Goal: Navigation & Orientation: Find specific page/section

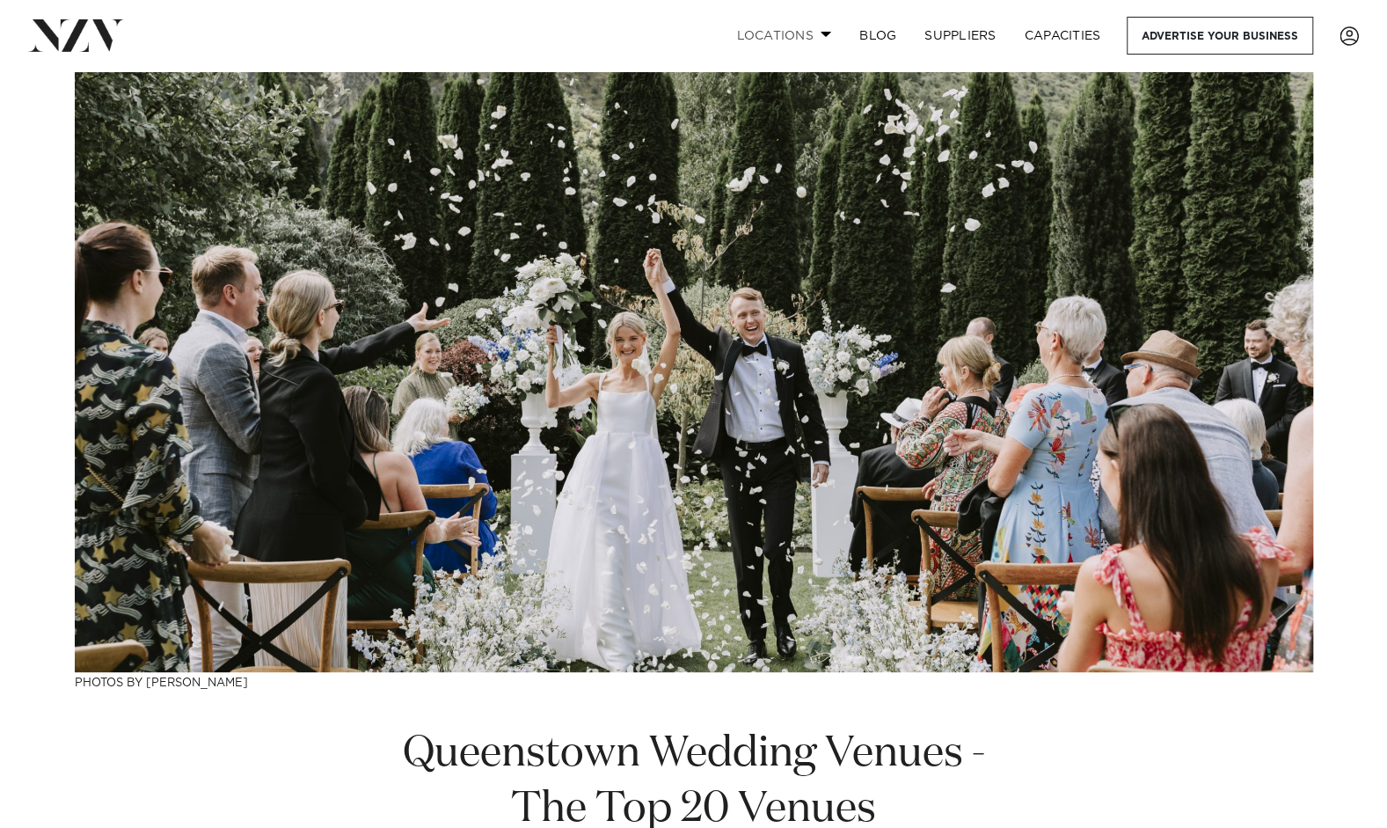
click at [822, 34] on span at bounding box center [826, 34] width 11 height 6
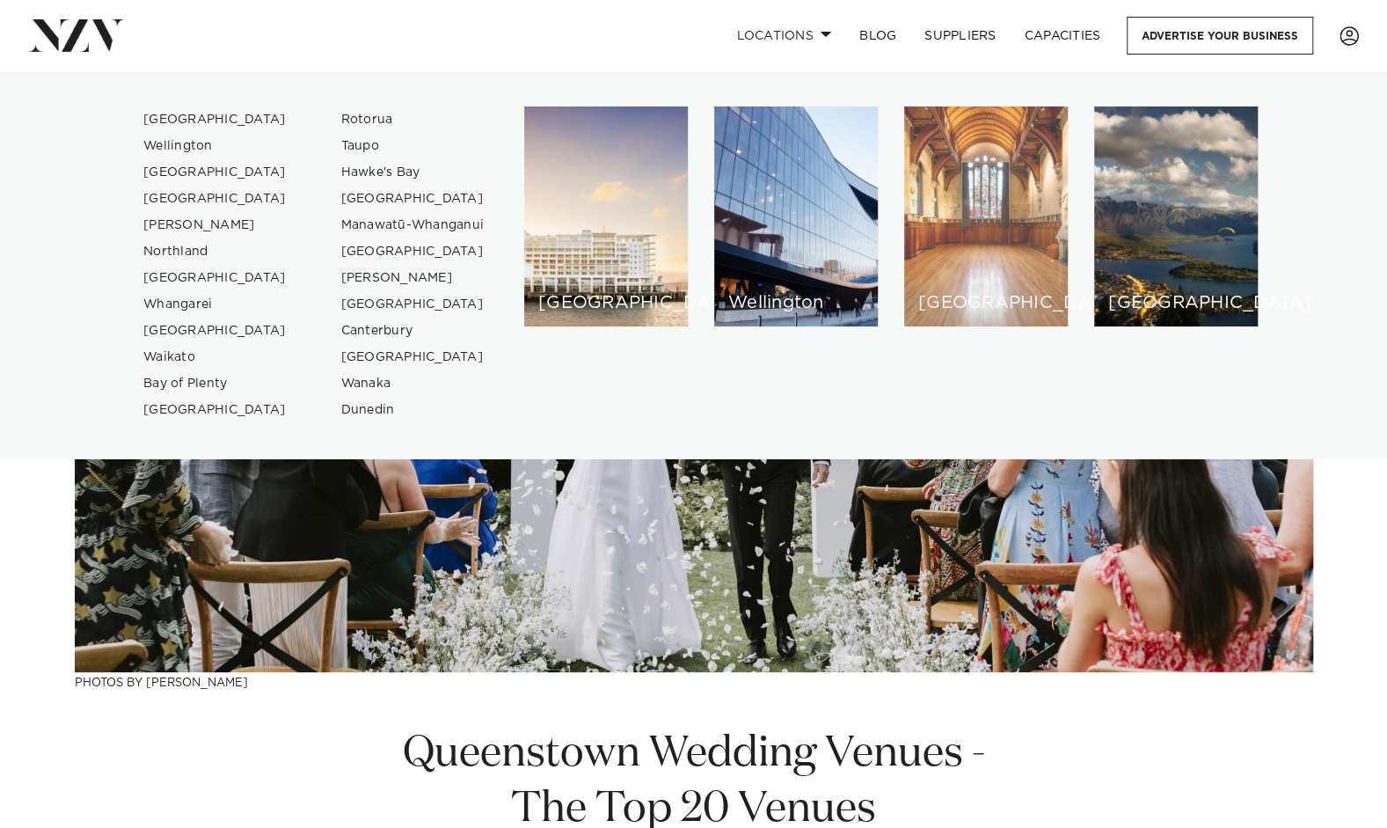
click at [954, 193] on div "[GEOGRAPHIC_DATA]" at bounding box center [986, 216] width 164 height 220
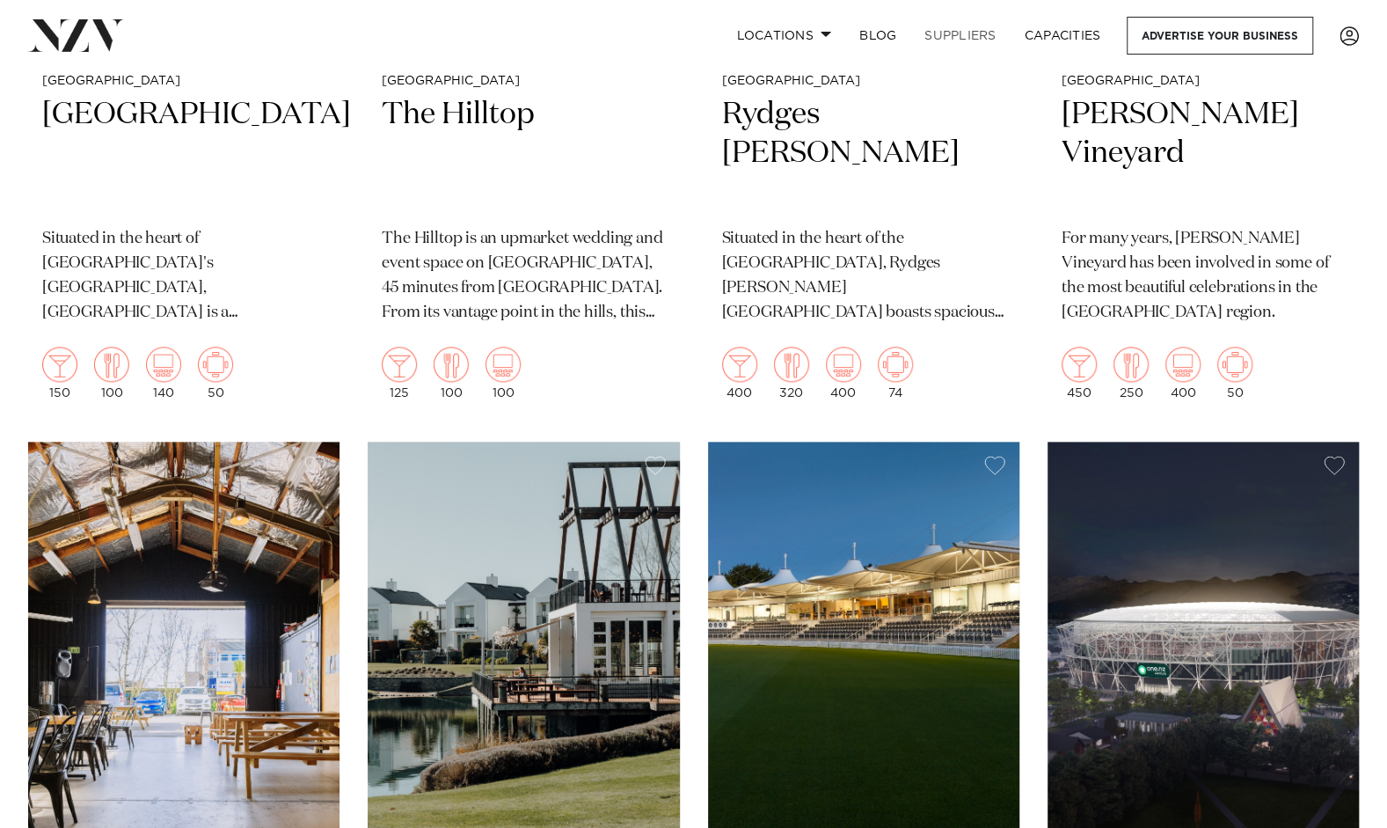
scroll to position [1144, 0]
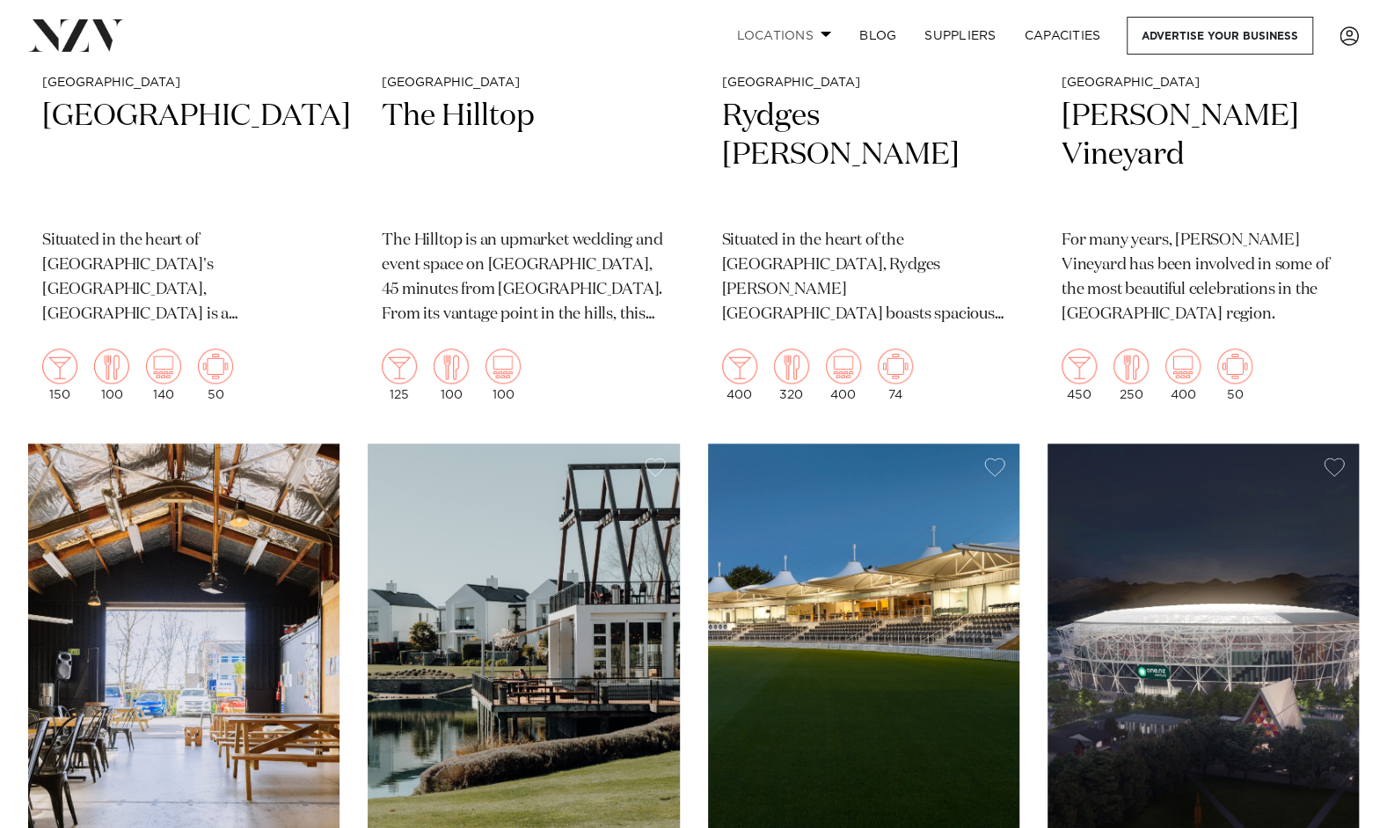
click at [823, 33] on span at bounding box center [826, 34] width 11 height 6
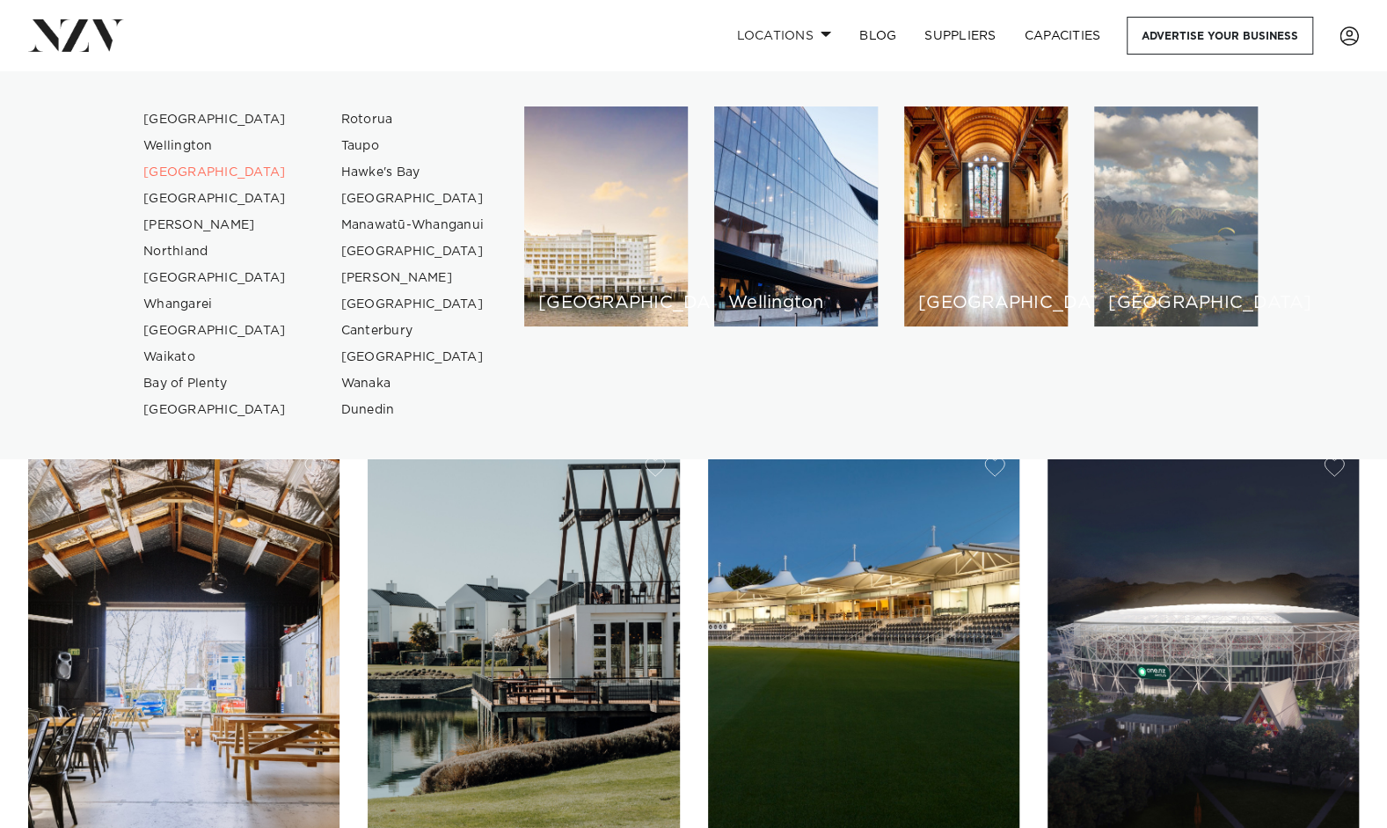
click at [1147, 225] on div "[GEOGRAPHIC_DATA]" at bounding box center [1176, 216] width 164 height 220
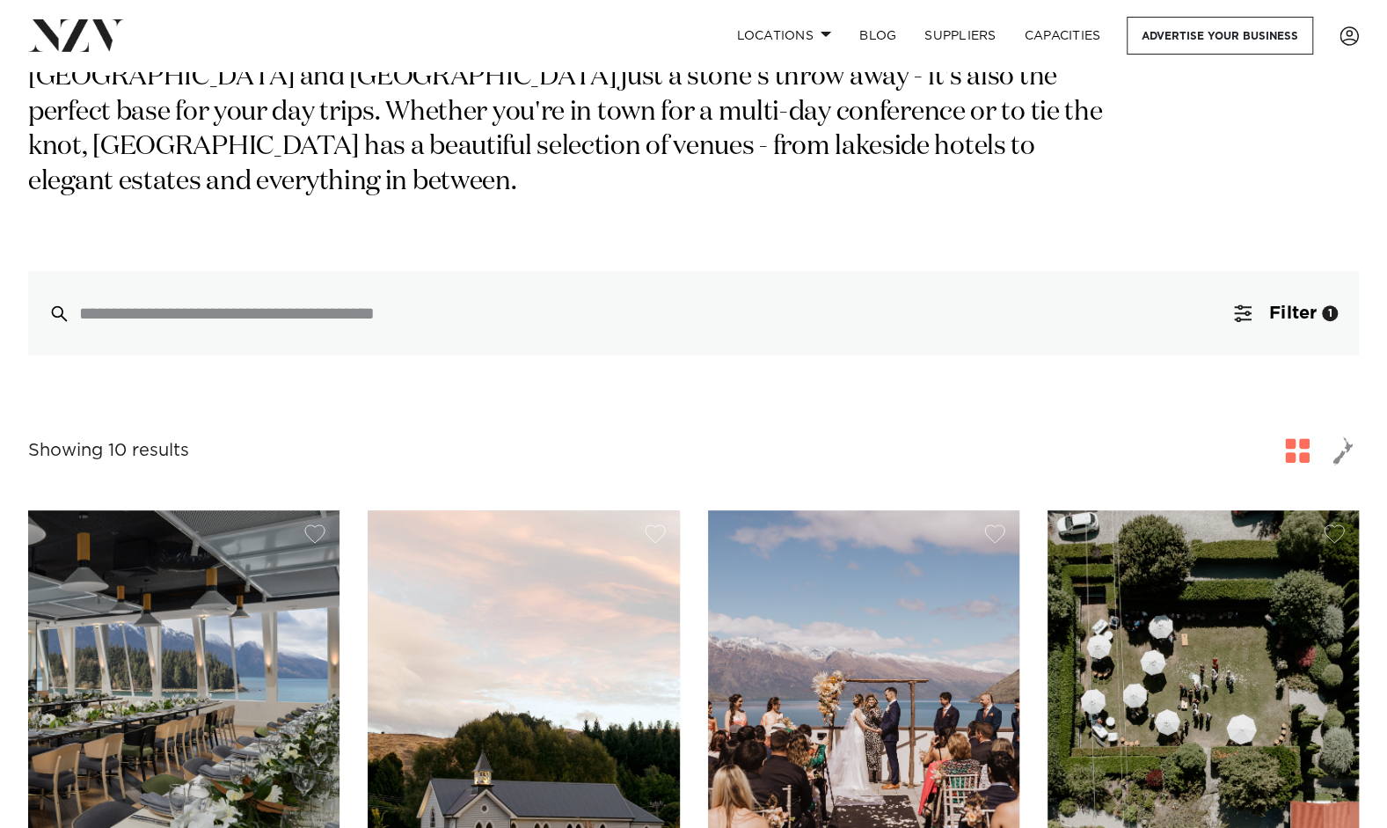
scroll to position [264, 0]
